Goal: Task Accomplishment & Management: Complete application form

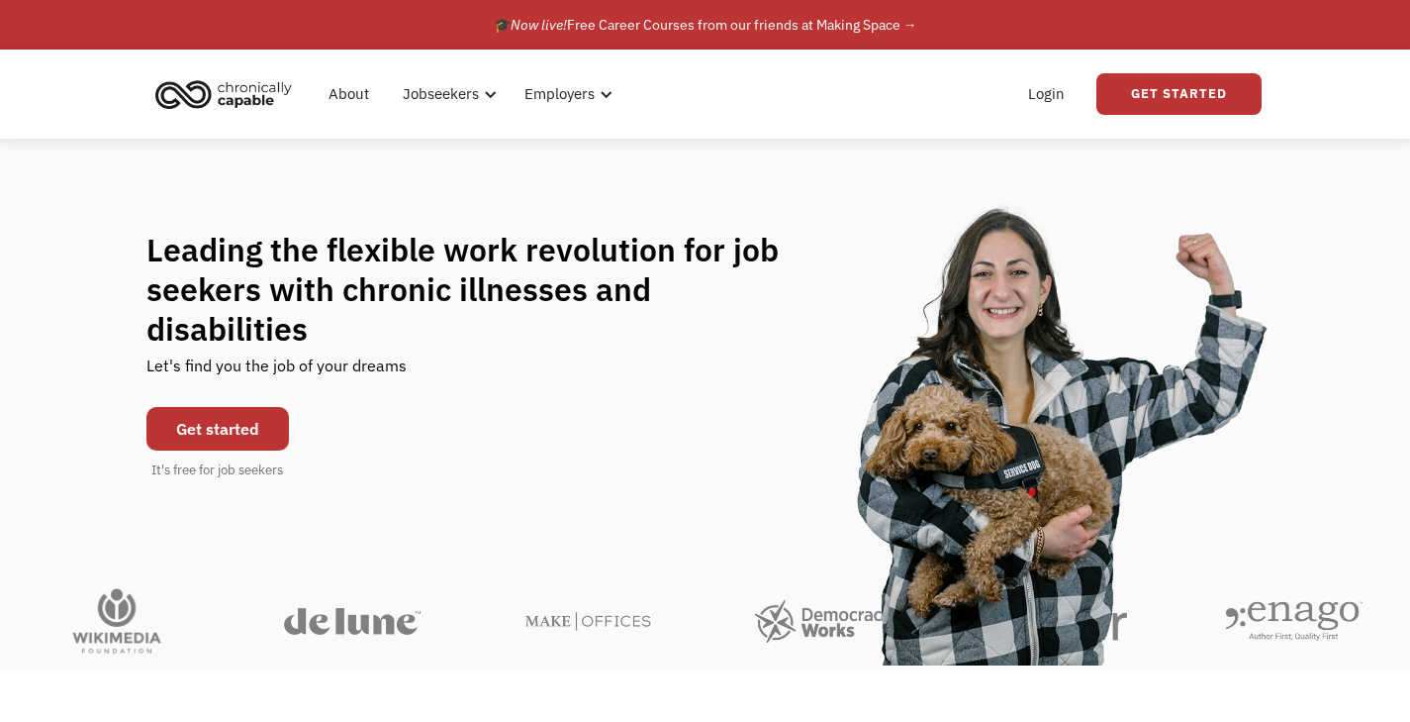
click at [562, 221] on div "Leading the flexible work revolution for job seekers with chronic illnesses and…" at bounding box center [705, 355] width 1410 height 433
click at [1134, 89] on link "Get Started" at bounding box center [1179, 94] width 165 height 42
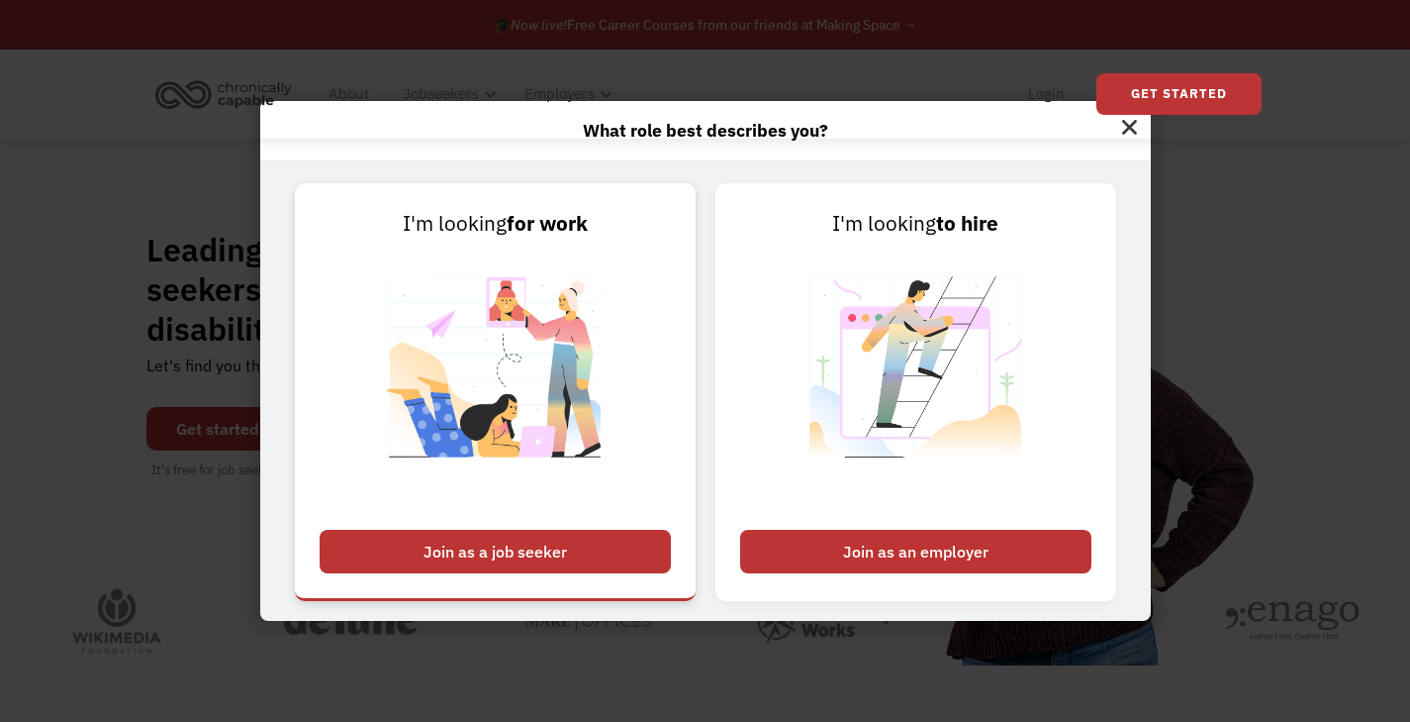
click at [545, 564] on div "Join as a job seeker" at bounding box center [495, 552] width 351 height 44
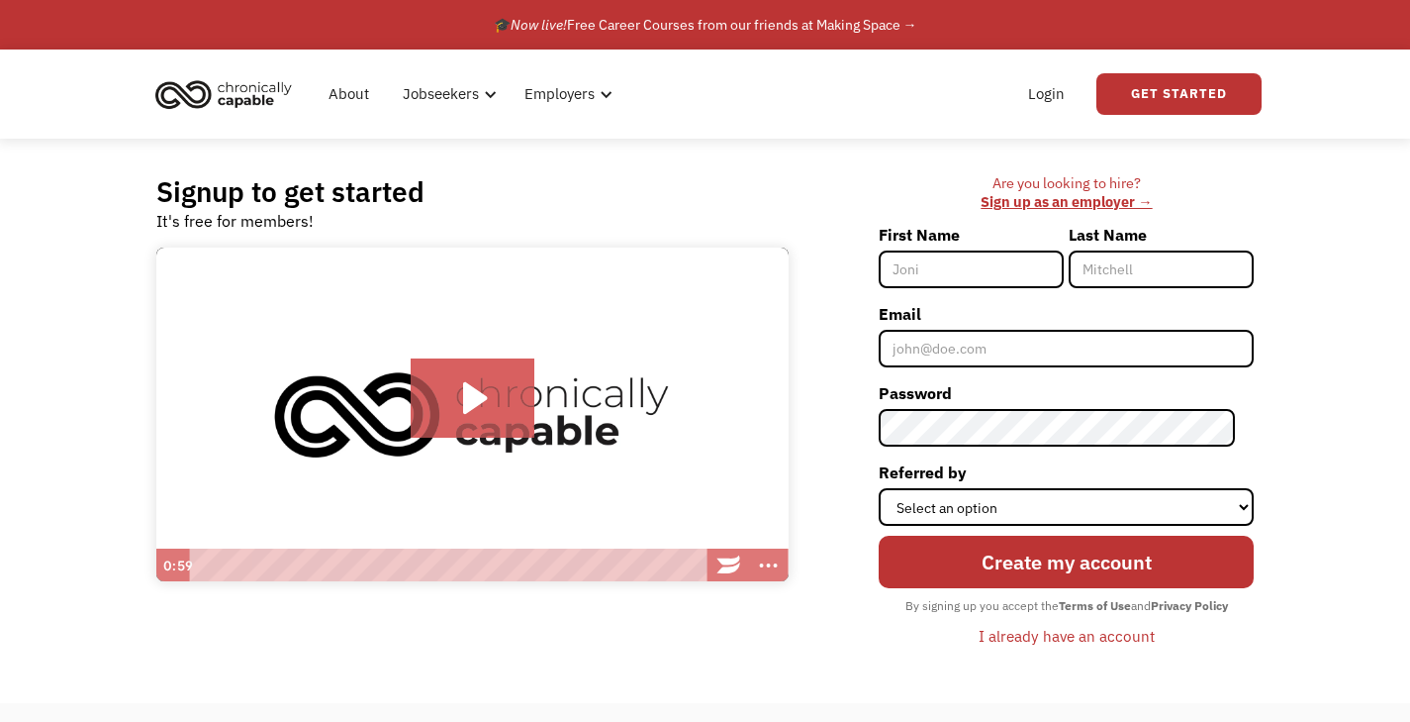
scroll to position [216, 0]
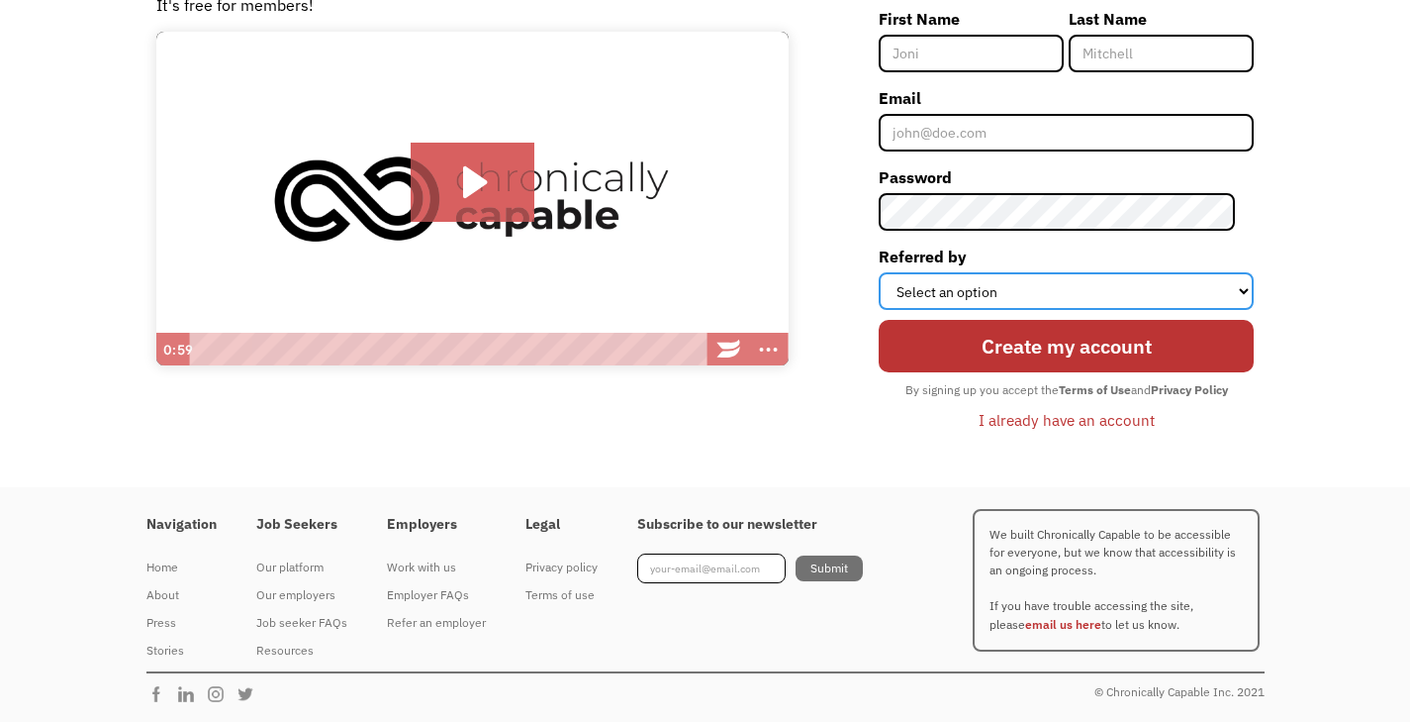
click at [964, 299] on select "Select an option Instagram Facebook Twitter Search Engine News Article Word of …" at bounding box center [1066, 291] width 375 height 38
